Goal: Information Seeking & Learning: Find specific fact

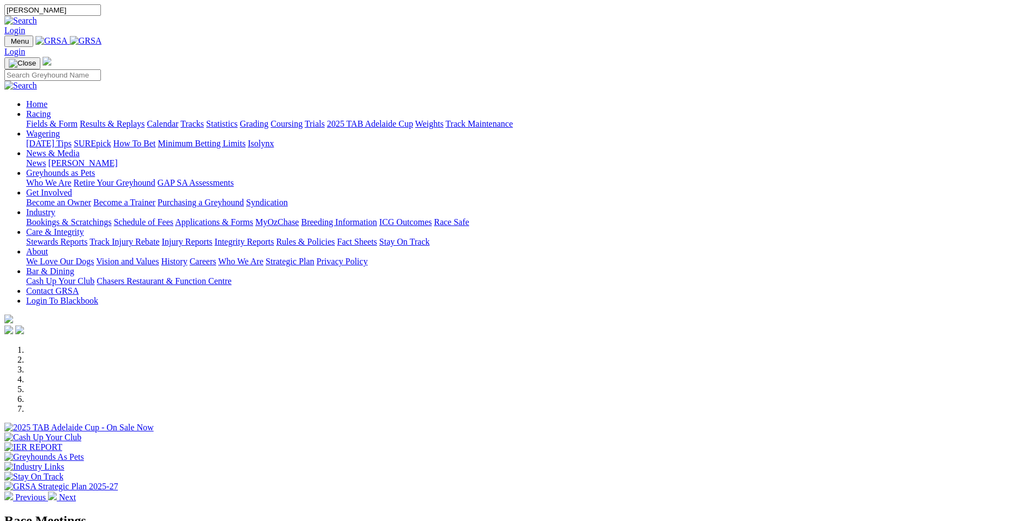
type input "[PERSON_NAME]"
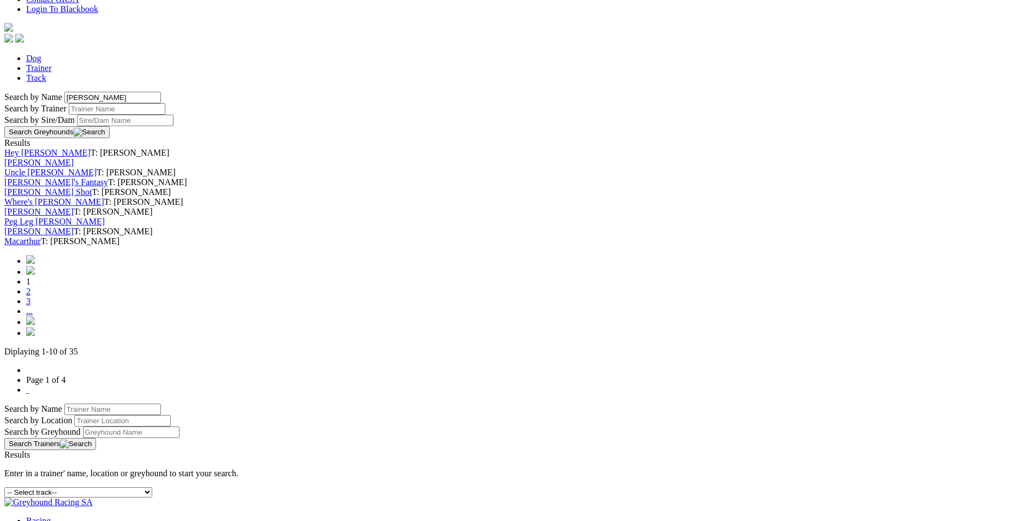
scroll to position [327, 0]
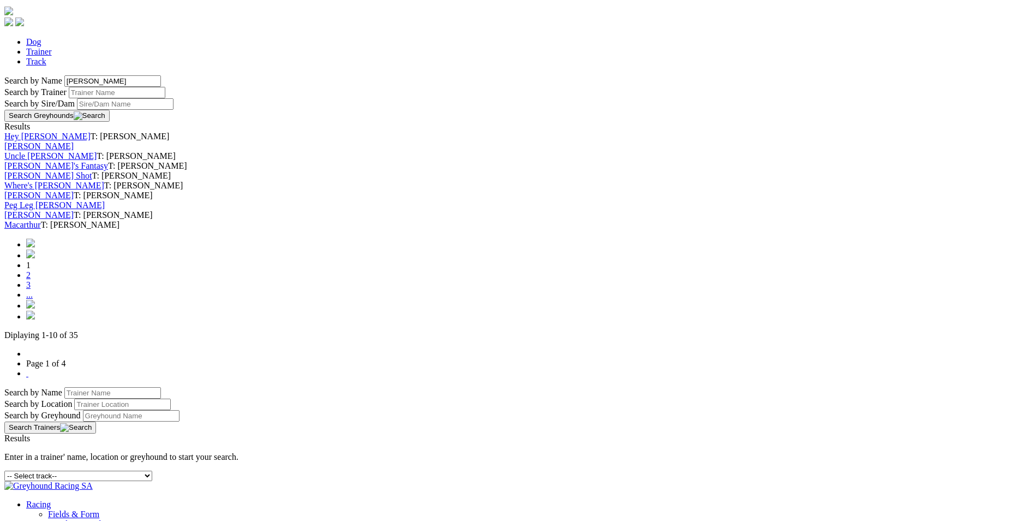
click at [31, 279] on link "2" at bounding box center [28, 274] width 4 height 9
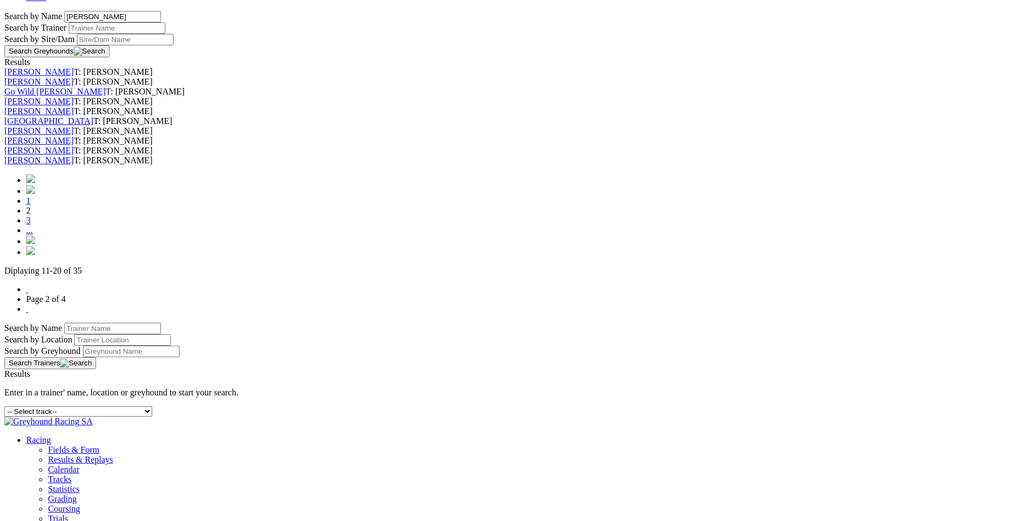
scroll to position [491, 0]
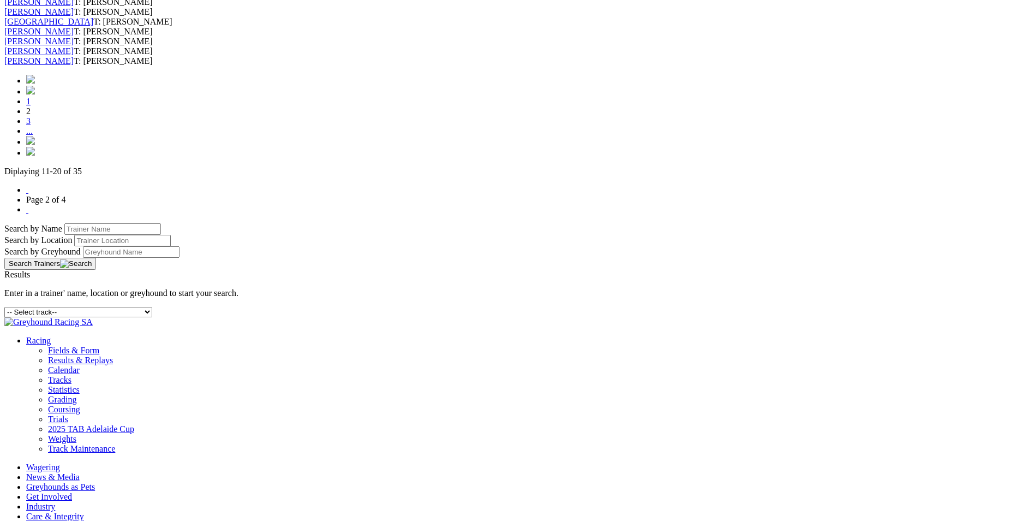
click at [31, 126] on link "3" at bounding box center [28, 120] width 4 height 9
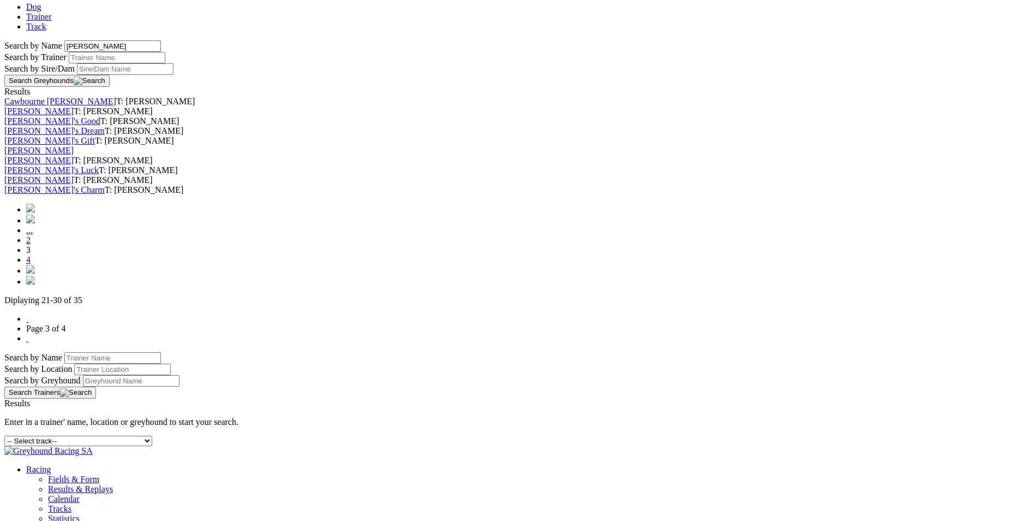
scroll to position [382, 0]
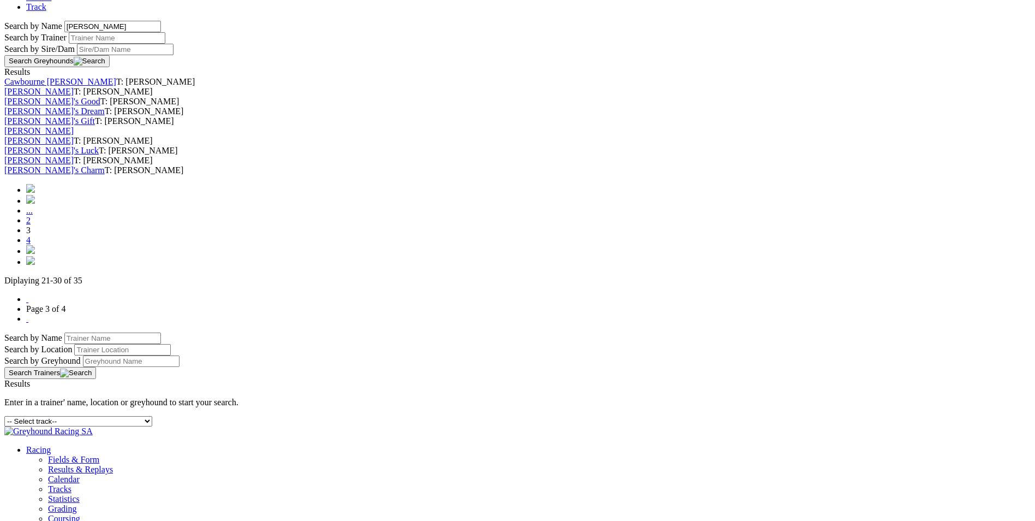
click at [31, 244] on link "4" at bounding box center [28, 239] width 4 height 9
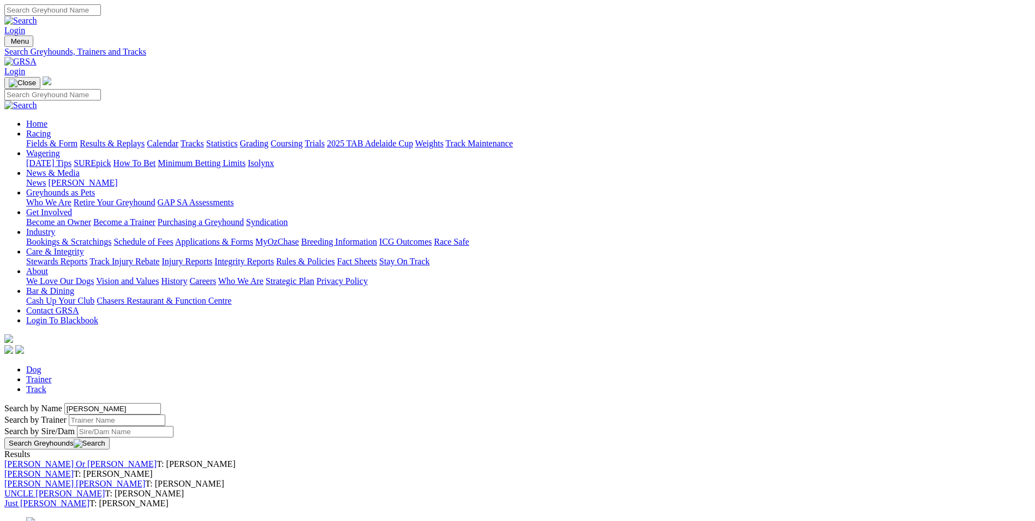
click at [652, 21] on div "Login" at bounding box center [517, 19] width 1026 height 31
click at [101, 14] on input "Search" at bounding box center [52, 9] width 97 height 11
type input "mind master"
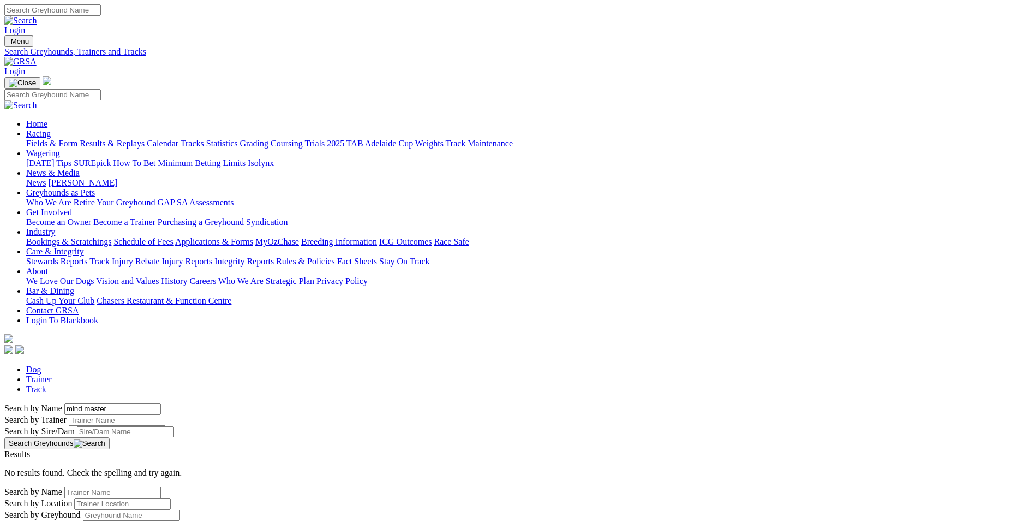
drag, startPoint x: 198, startPoint y: 182, endPoint x: 222, endPoint y: 183, distance: 24.6
click at [161, 403] on input "mind master" at bounding box center [112, 408] width 97 height 11
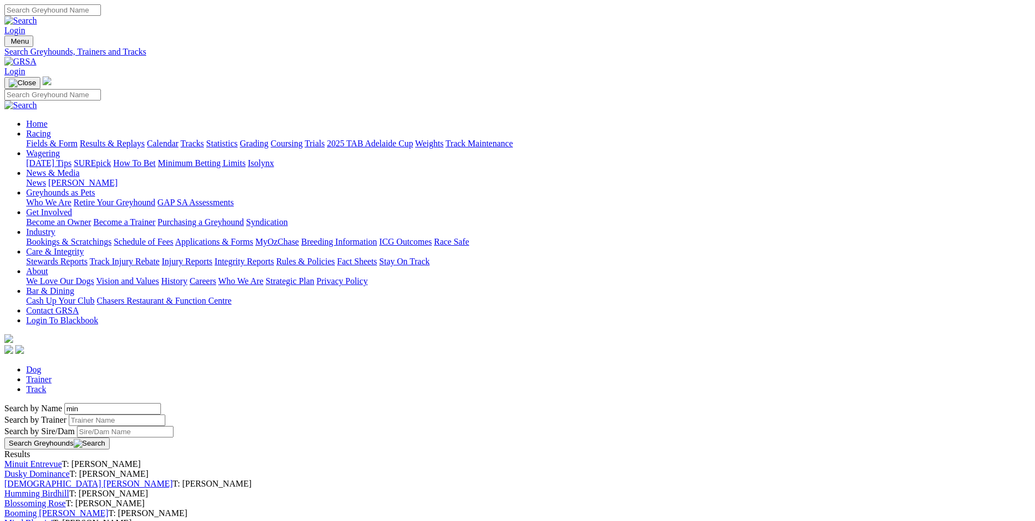
click at [161, 403] on input "min" at bounding box center [112, 408] width 97 height 11
type input "mind"
click at [110, 437] on button "Search Greyhounds" at bounding box center [56, 443] width 105 height 12
click at [165, 414] on input "Search by Trainer name" at bounding box center [117, 419] width 97 height 11
type input "renata"
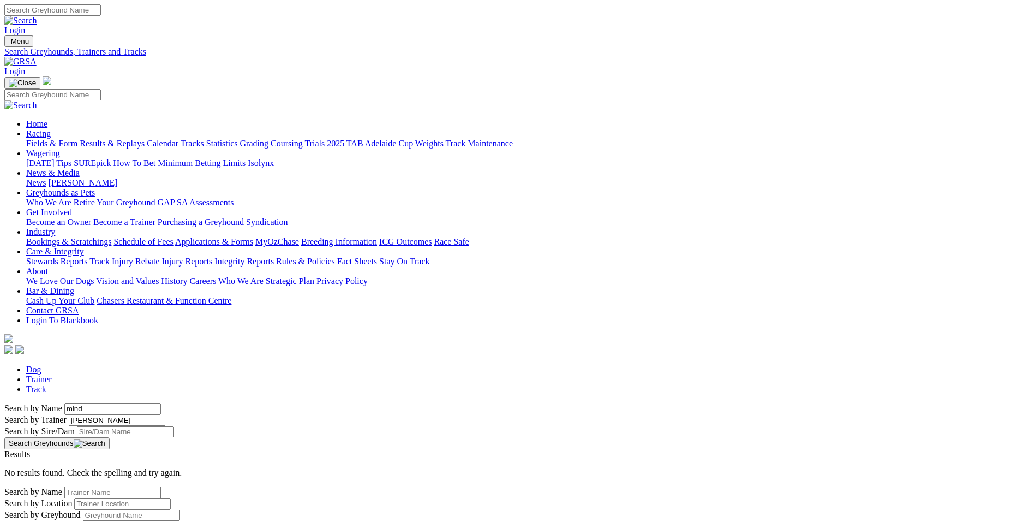
click at [161, 403] on input "mind" at bounding box center [112, 408] width 97 height 11
type input "m"
click at [110, 437] on button "Search Greyhounds" at bounding box center [56, 443] width 105 height 12
click at [161, 403] on input "master" at bounding box center [112, 408] width 97 height 11
drag, startPoint x: 217, startPoint y: 182, endPoint x: 145, endPoint y: 192, distance: 72.7
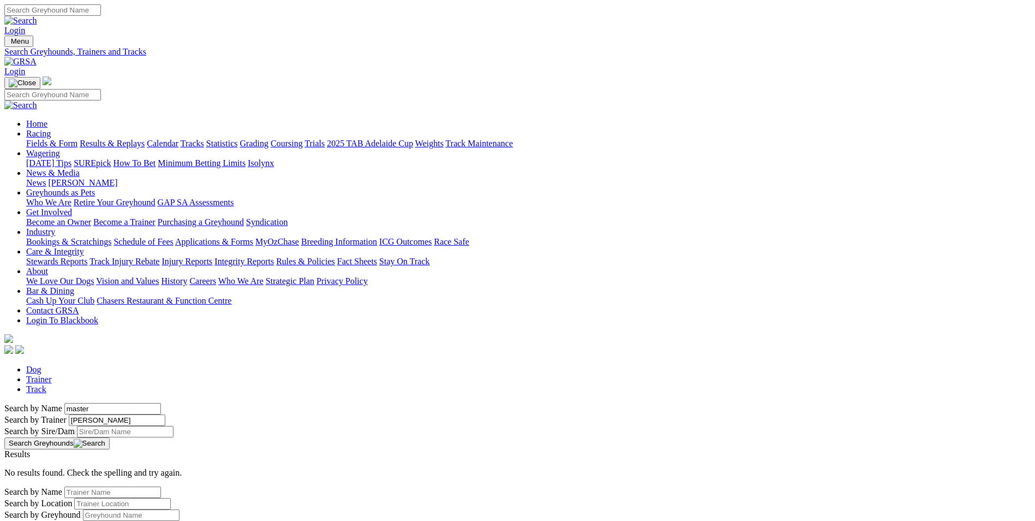
type input "mind"
